Goal: Find specific fact: Find specific fact

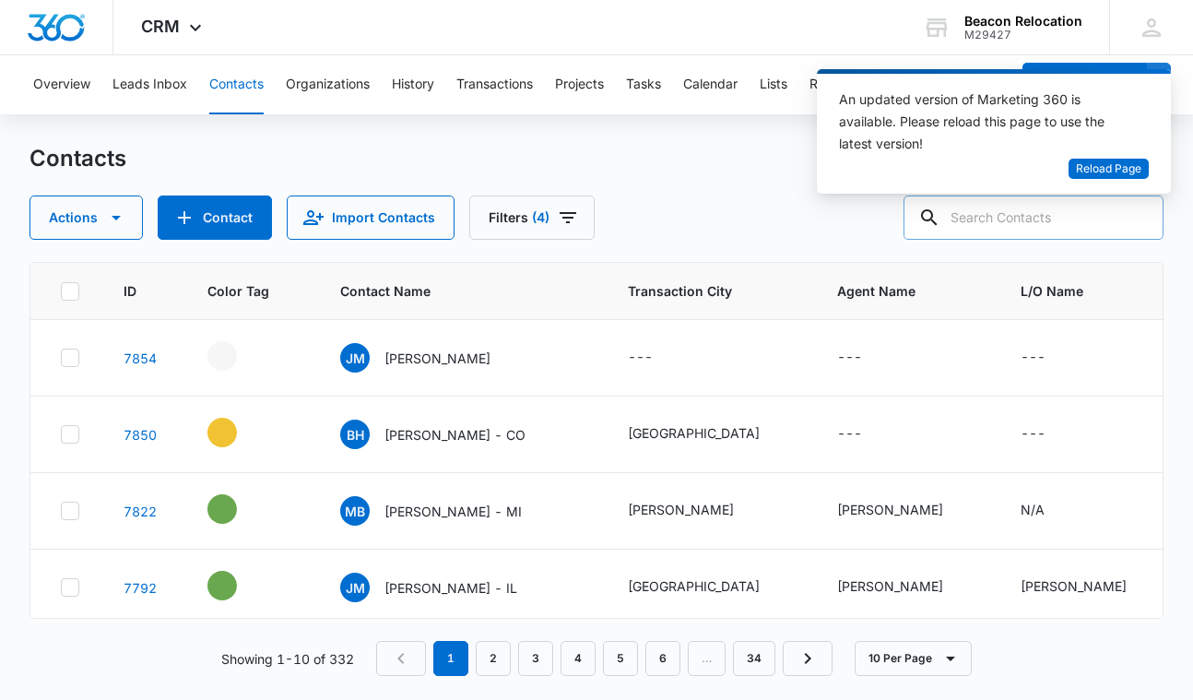
scroll to position [0, 75]
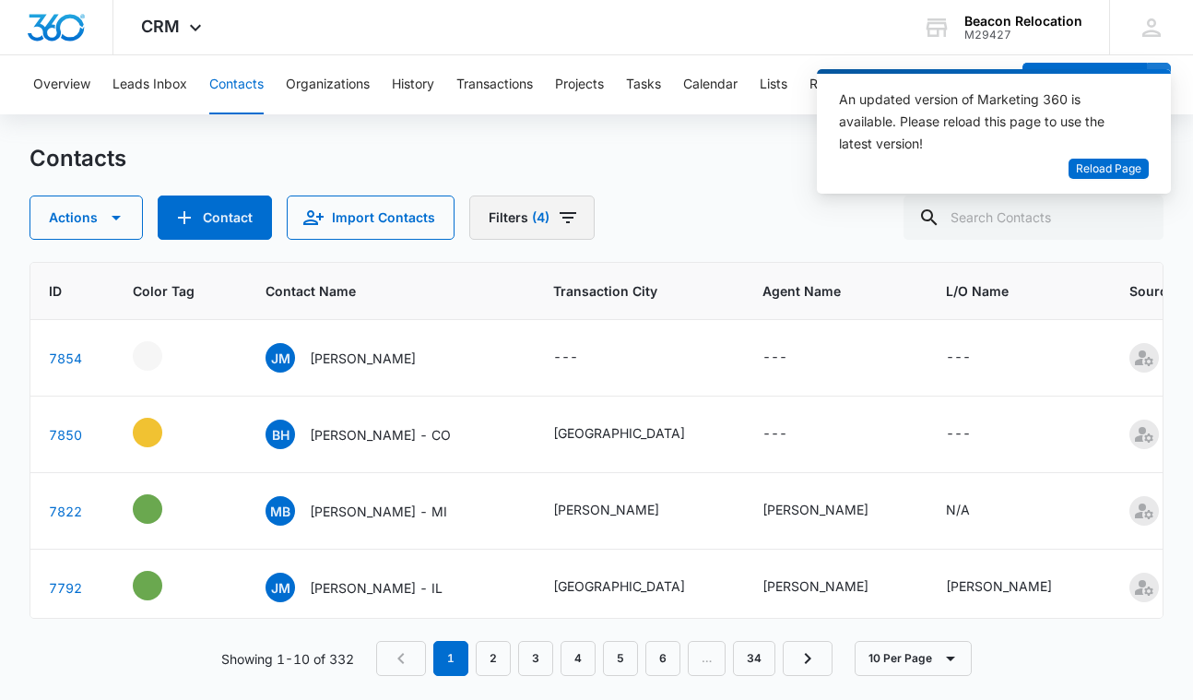
click at [567, 207] on icon "Filters" at bounding box center [568, 218] width 22 height 22
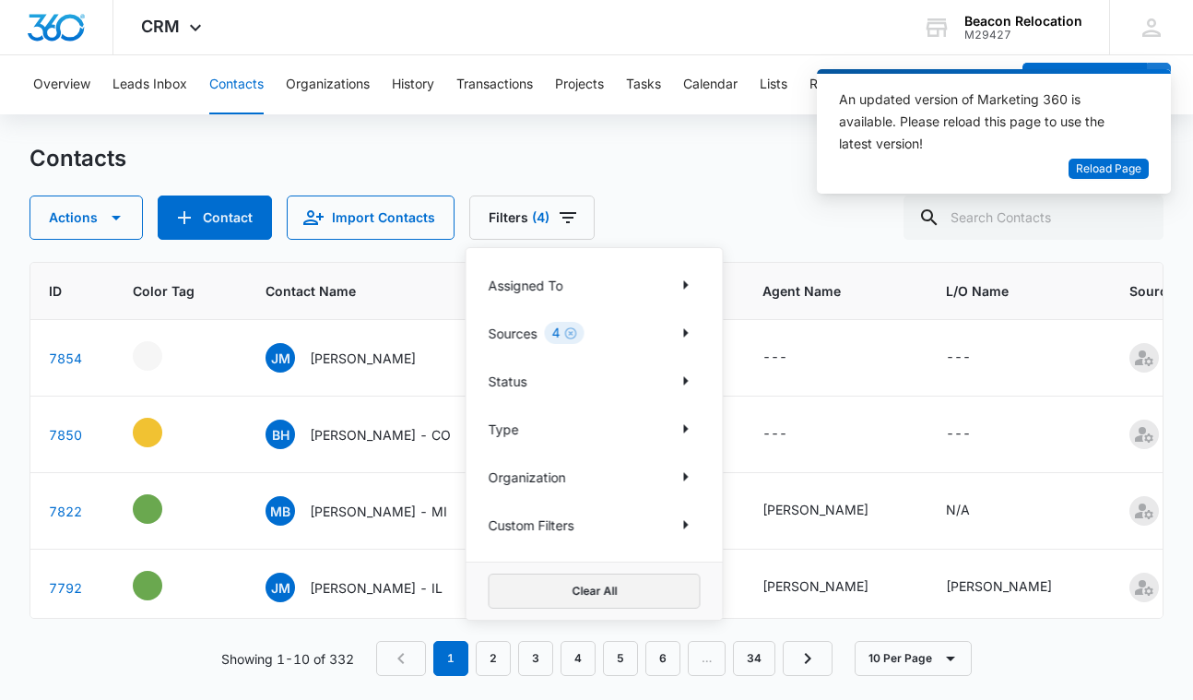
click at [550, 586] on button "Clear All" at bounding box center [595, 591] width 212 height 35
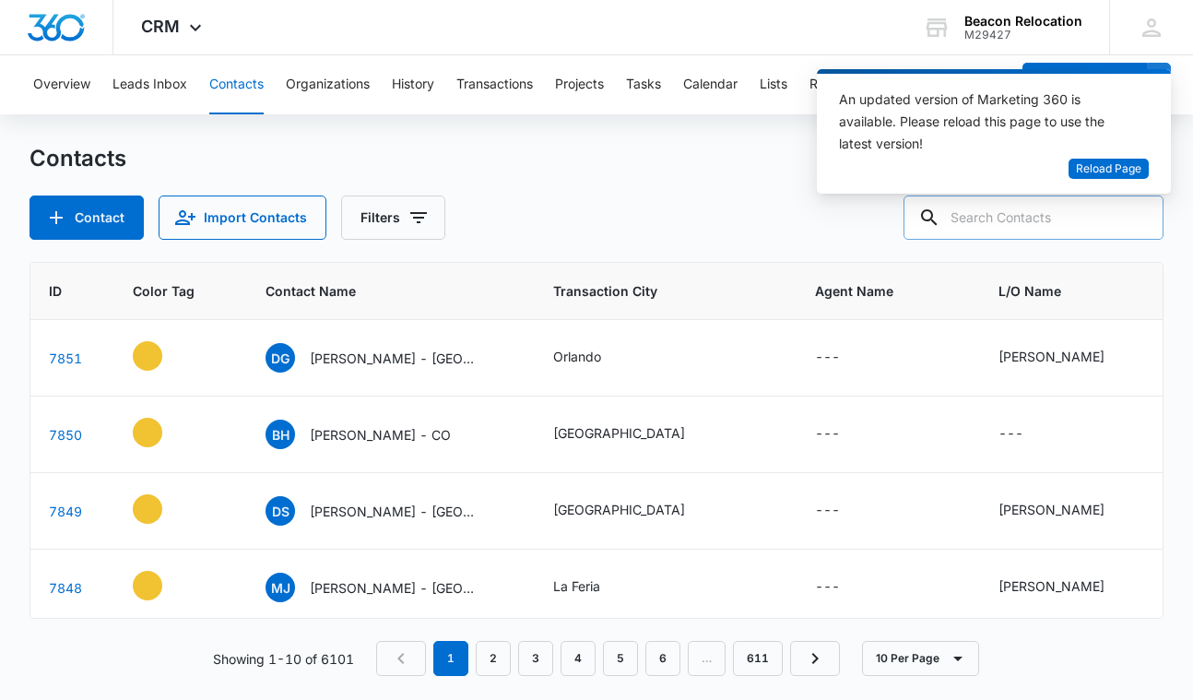
click at [961, 222] on input "text" at bounding box center [1034, 217] width 260 height 44
type input "[PERSON_NAME]"
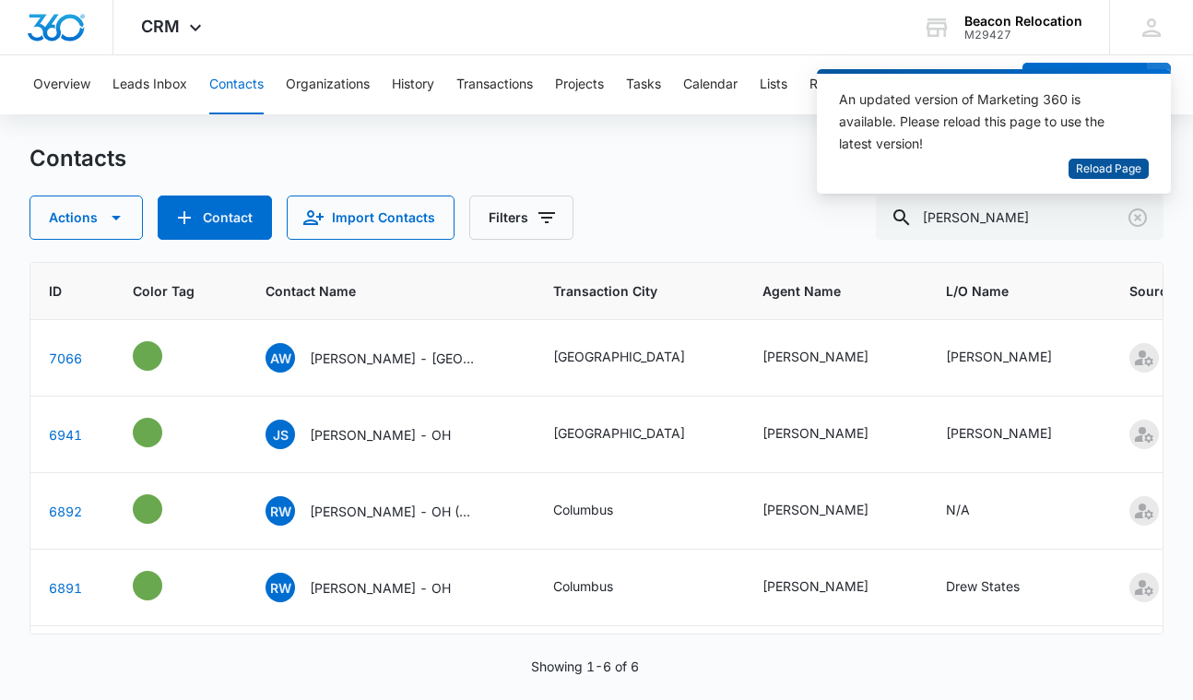
click at [1109, 166] on span "Reload Page" at bounding box center [1108, 169] width 65 height 18
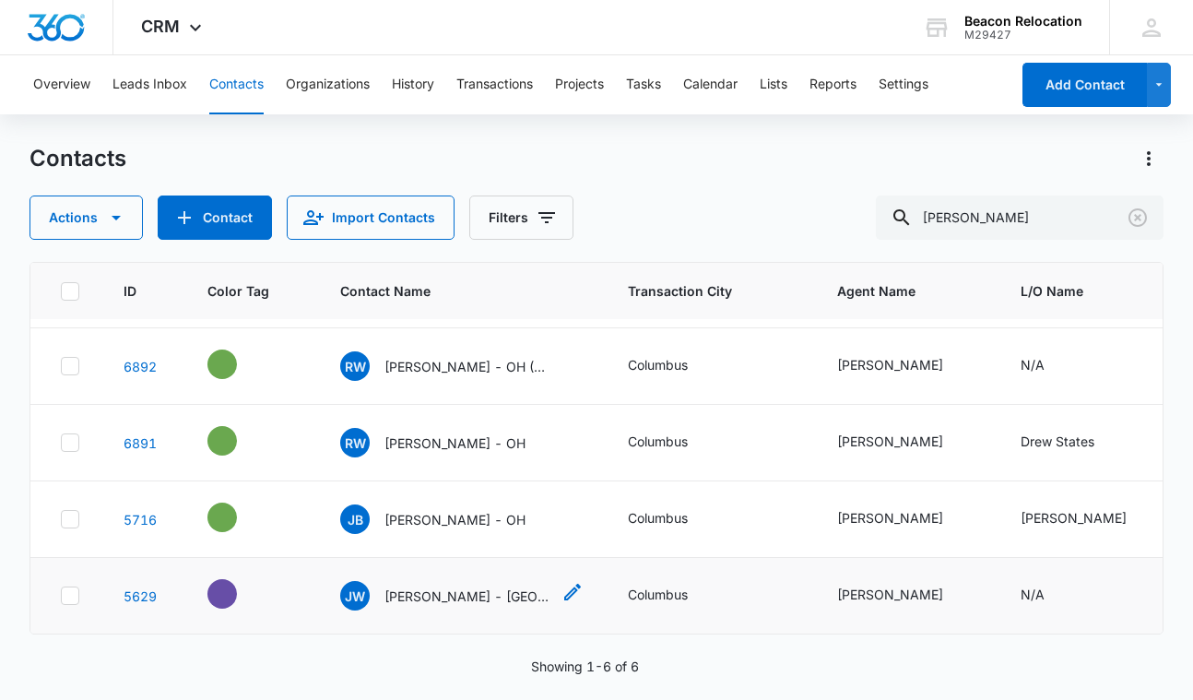
click at [457, 598] on p "[PERSON_NAME] - [GEOGRAPHIC_DATA], [GEOGRAPHIC_DATA]" at bounding box center [468, 595] width 166 height 19
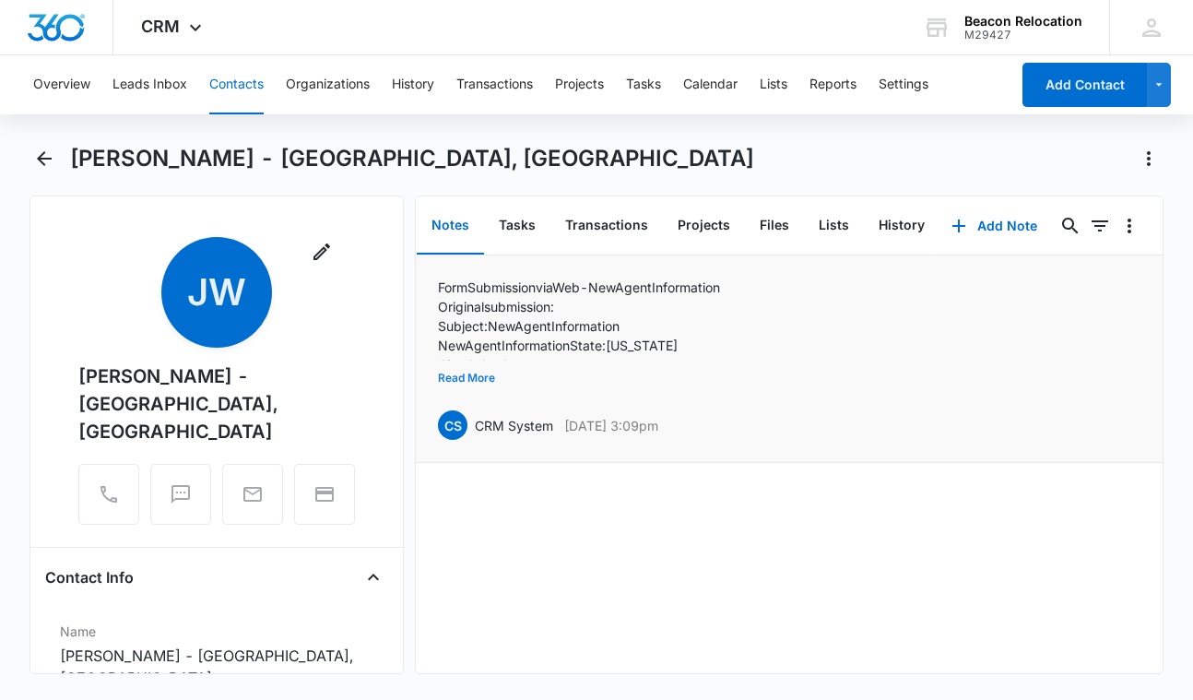
click at [471, 377] on button "Read More" at bounding box center [466, 378] width 57 height 35
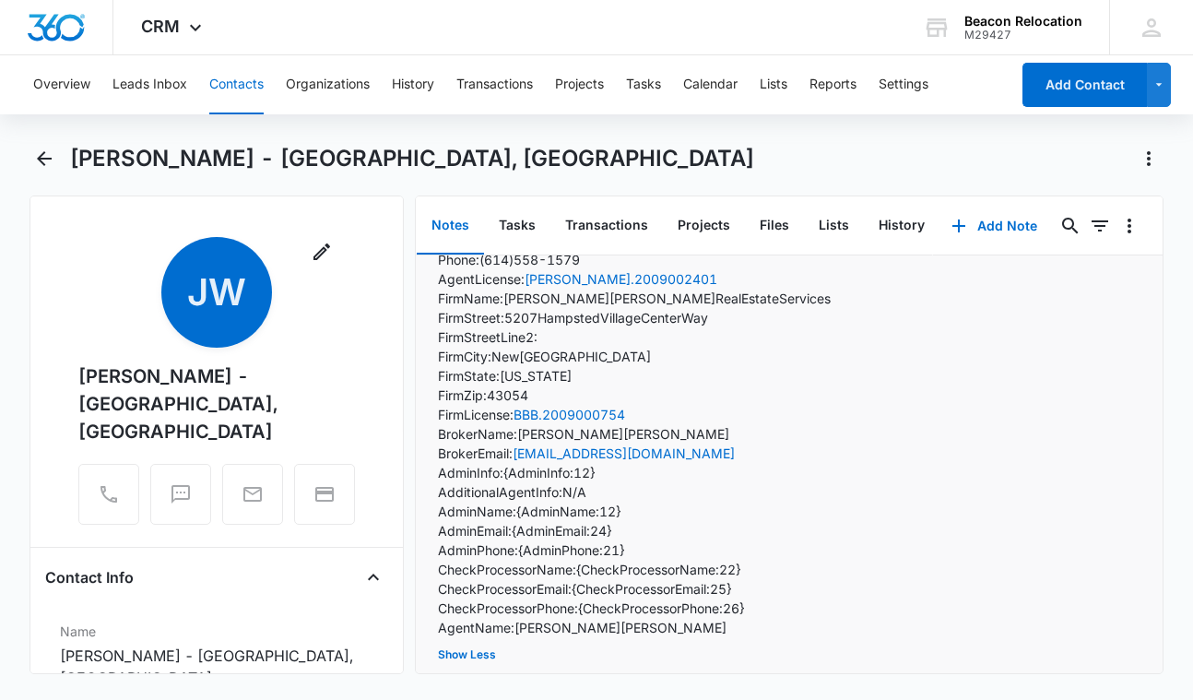
scroll to position [191, 0]
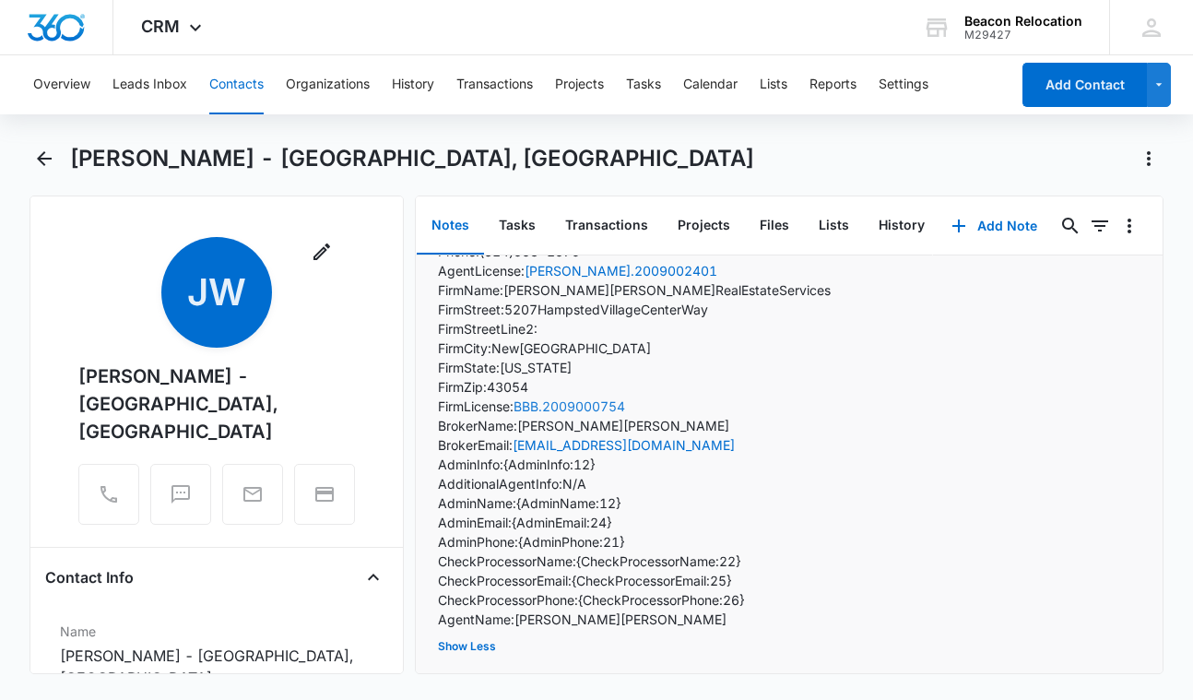
drag, startPoint x: 644, startPoint y: 405, endPoint x: 524, endPoint y: 405, distance: 119.9
click at [524, 405] on p "Firm License: BBB.2009000754" at bounding box center [634, 406] width 393 height 19
copy p "BBB.2009000754"
